Goal: Task Accomplishment & Management: Use online tool/utility

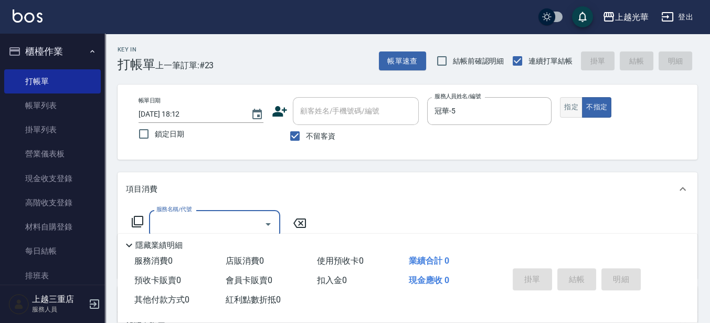
click at [577, 104] on button "指定" at bounding box center [571, 107] width 23 height 20
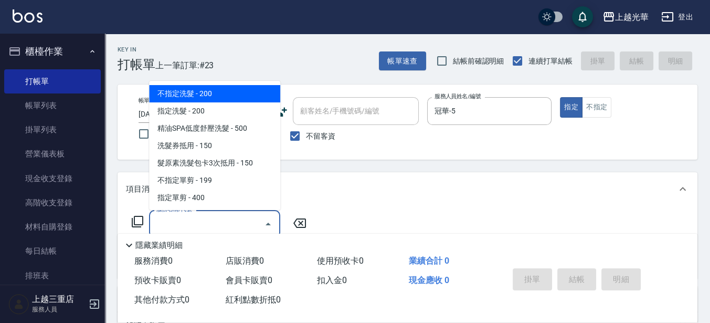
click at [207, 215] on input "服務名稱/代號" at bounding box center [207, 224] width 106 height 18
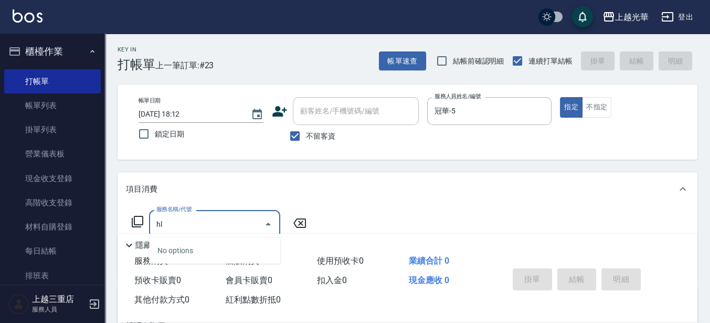
type input "h"
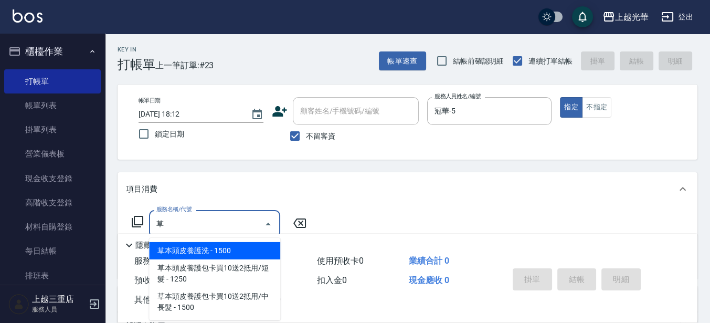
click at [201, 251] on span "草本頭皮養護洗 - 1500" at bounding box center [214, 250] width 131 height 17
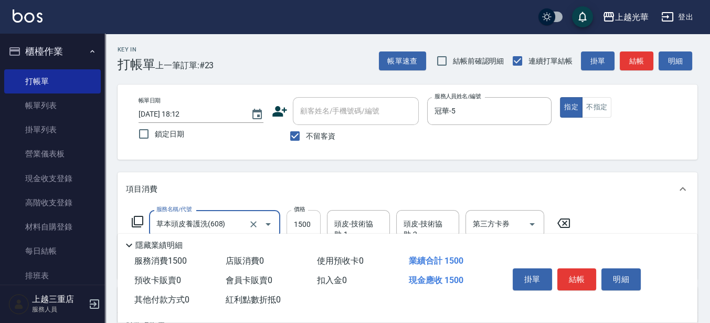
type input "草本頭皮養護洗(608)"
drag, startPoint x: 309, startPoint y: 219, endPoint x: 298, endPoint y: 218, distance: 11.1
click at [309, 219] on input "1500" at bounding box center [303, 224] width 34 height 28
type input "700"
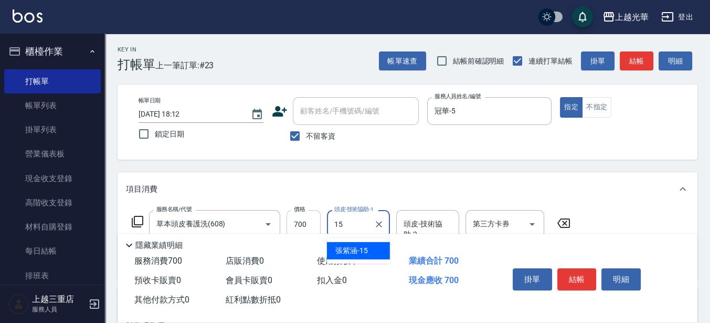
type input "[PERSON_NAME]-15"
drag, startPoint x: 574, startPoint y: 145, endPoint x: 582, endPoint y: 138, distance: 10.1
click at [575, 144] on div "帳單日期 [DATE] 18:12 鎖定日期 顧客姓名/手機號碼/編號 顧客姓名/手機號碼/編號 不留客資 服務人員姓名/編號 冠華-5 服務人員姓名/編號 …" at bounding box center [407, 122] width 554 height 50
click at [630, 61] on button "結帳" at bounding box center [636, 60] width 34 height 19
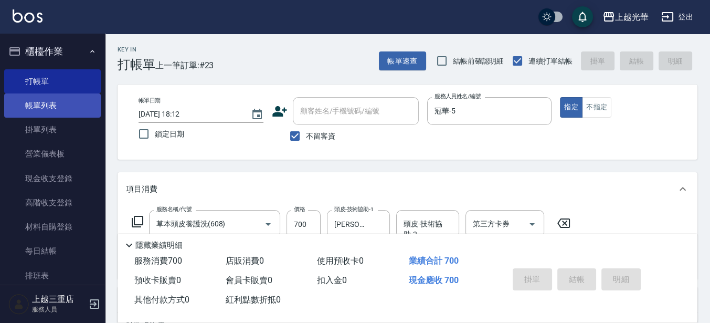
type input "[DATE] 19:04"
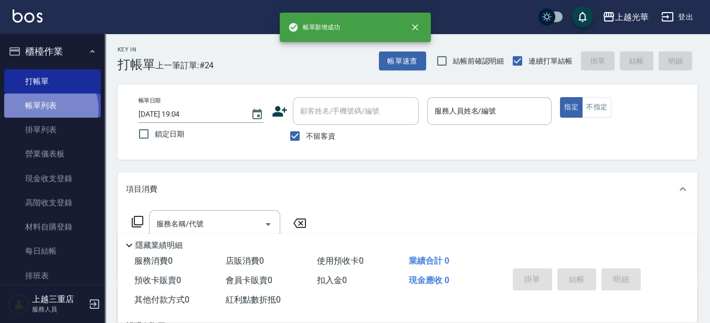
drag, startPoint x: 46, startPoint y: 109, endPoint x: 55, endPoint y: 113, distance: 9.9
click at [47, 109] on link "帳單列表" at bounding box center [52, 105] width 97 height 24
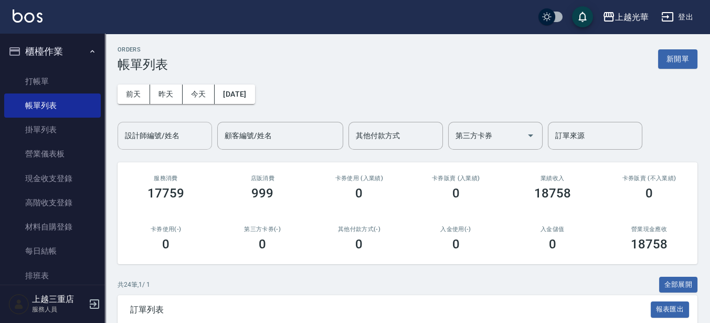
click at [171, 134] on input "設計師編號/姓名" at bounding box center [164, 135] width 85 height 18
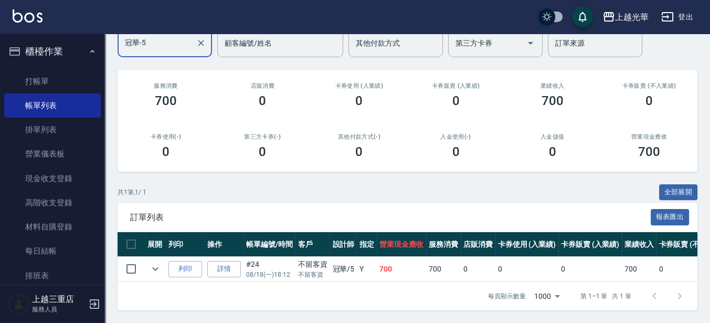
scroll to position [101, 0]
type input "冠華-5"
click at [685, 184] on button "全部展開" at bounding box center [678, 192] width 39 height 16
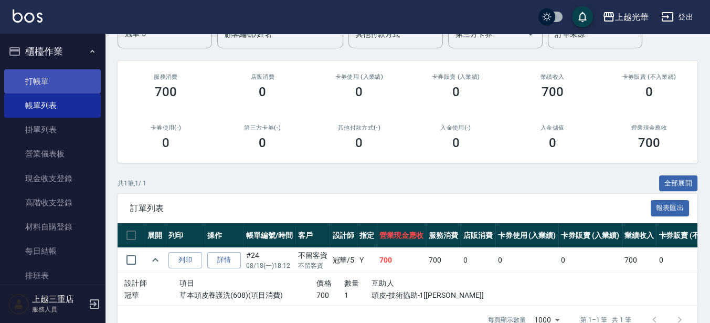
click at [54, 81] on link "打帳單" at bounding box center [52, 81] width 97 height 24
